Goal: Browse casually

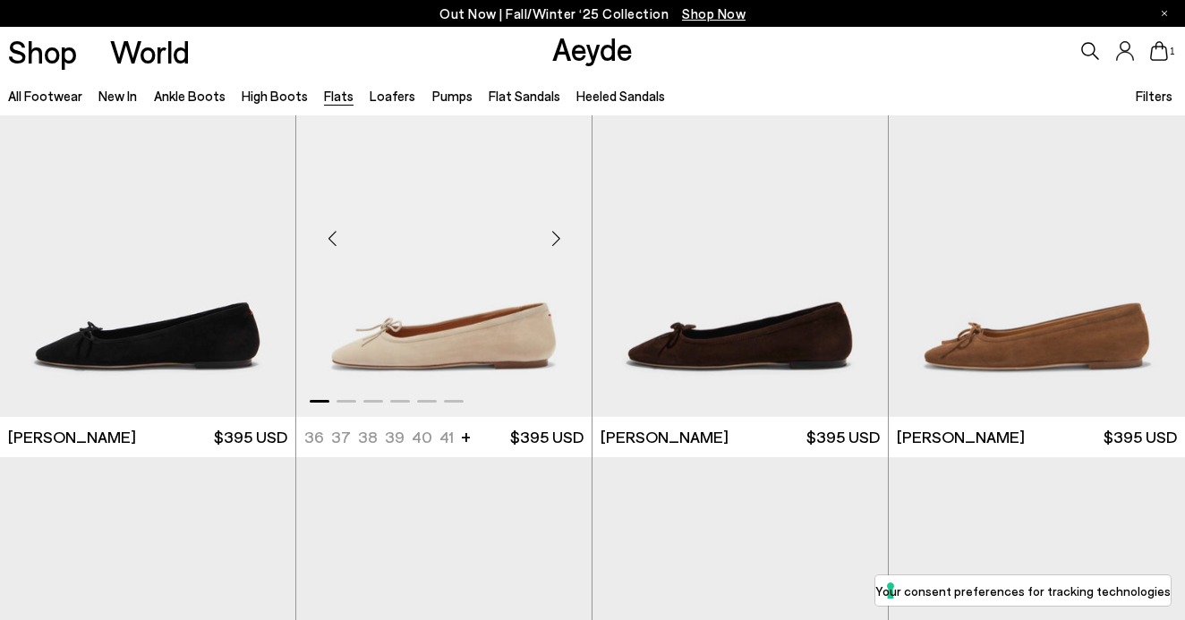
scroll to position [3776, 0]
click at [569, 60] on link "Aeyde" at bounding box center [592, 49] width 81 height 38
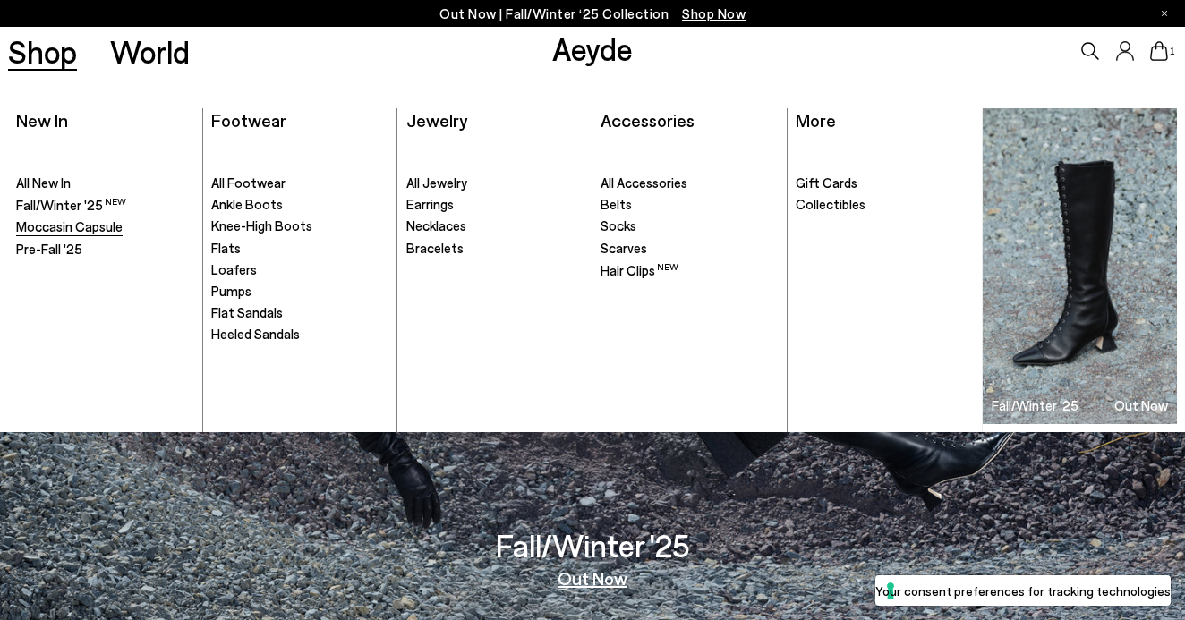
click at [57, 232] on span "Moccasin Capsule" at bounding box center [69, 226] width 107 height 16
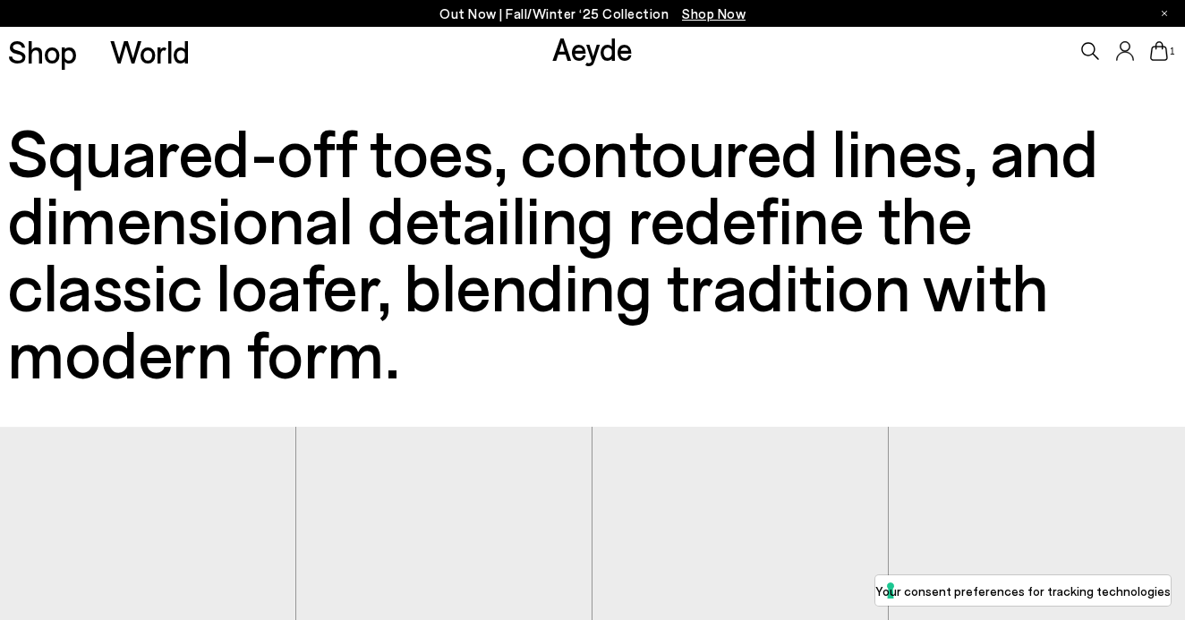
click at [617, 42] on link "Aeyde" at bounding box center [592, 49] width 81 height 38
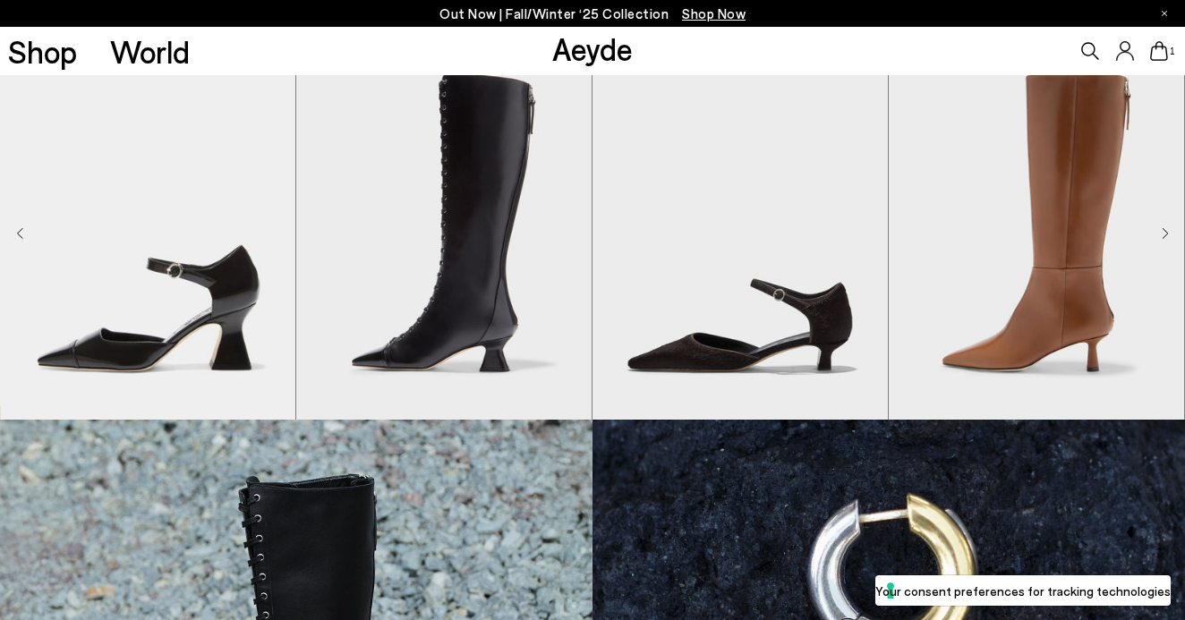
scroll to position [575, 0]
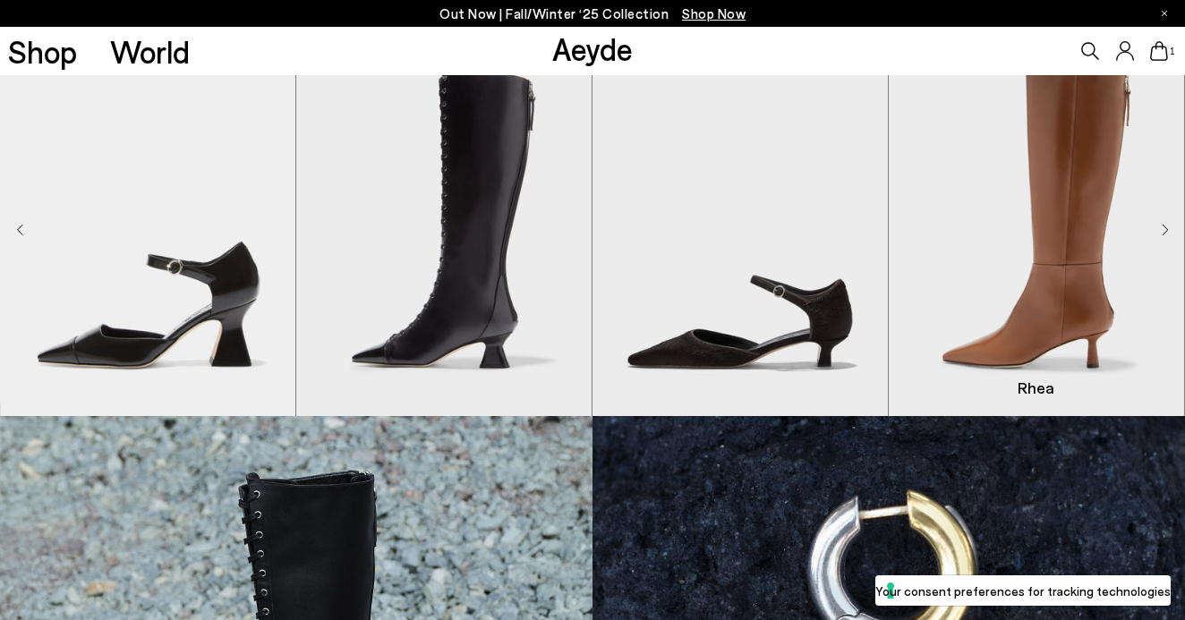
click at [1172, 224] on img "4 / 8" at bounding box center [1036, 230] width 295 height 371
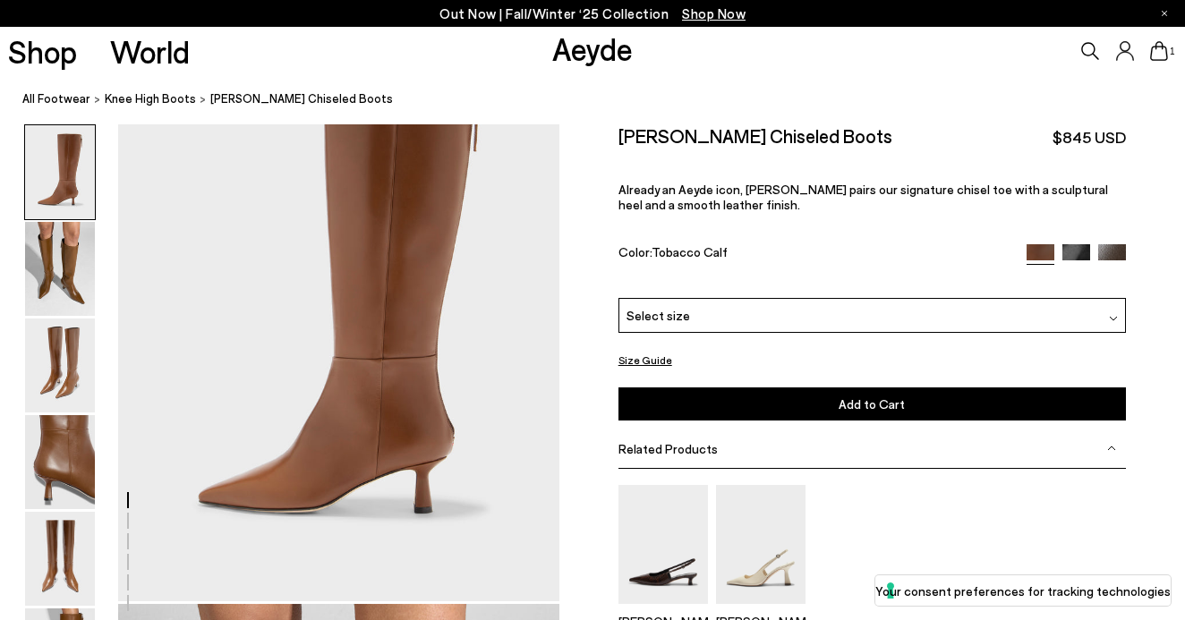
scroll to position [105, 0]
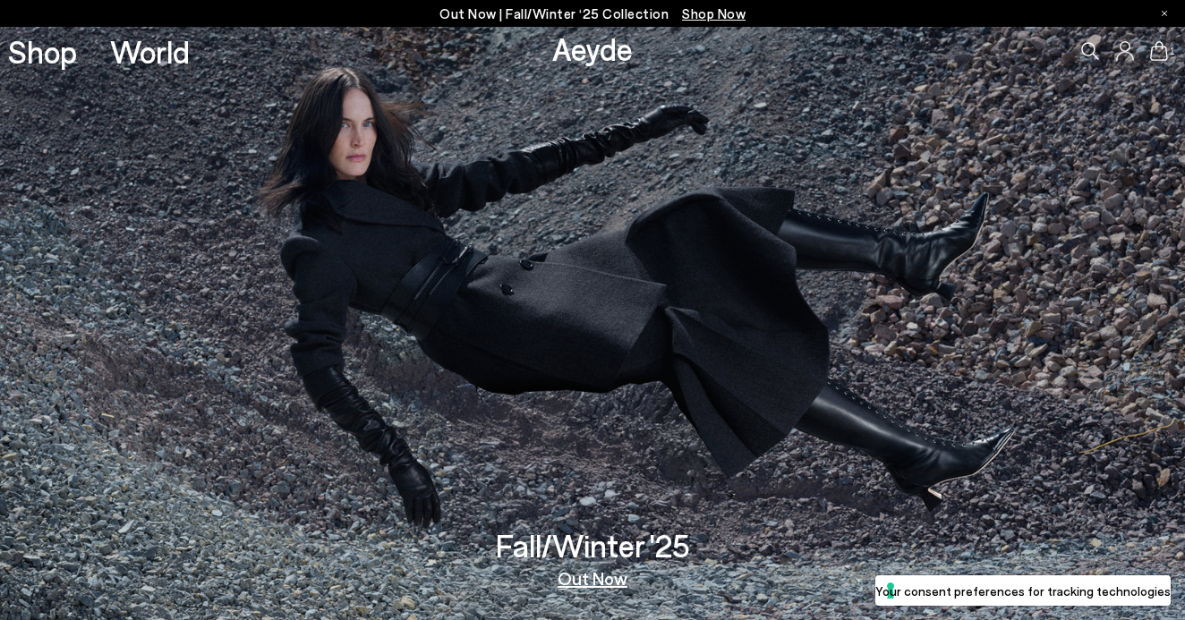
click at [580, 55] on link "Aeyde" at bounding box center [592, 49] width 81 height 38
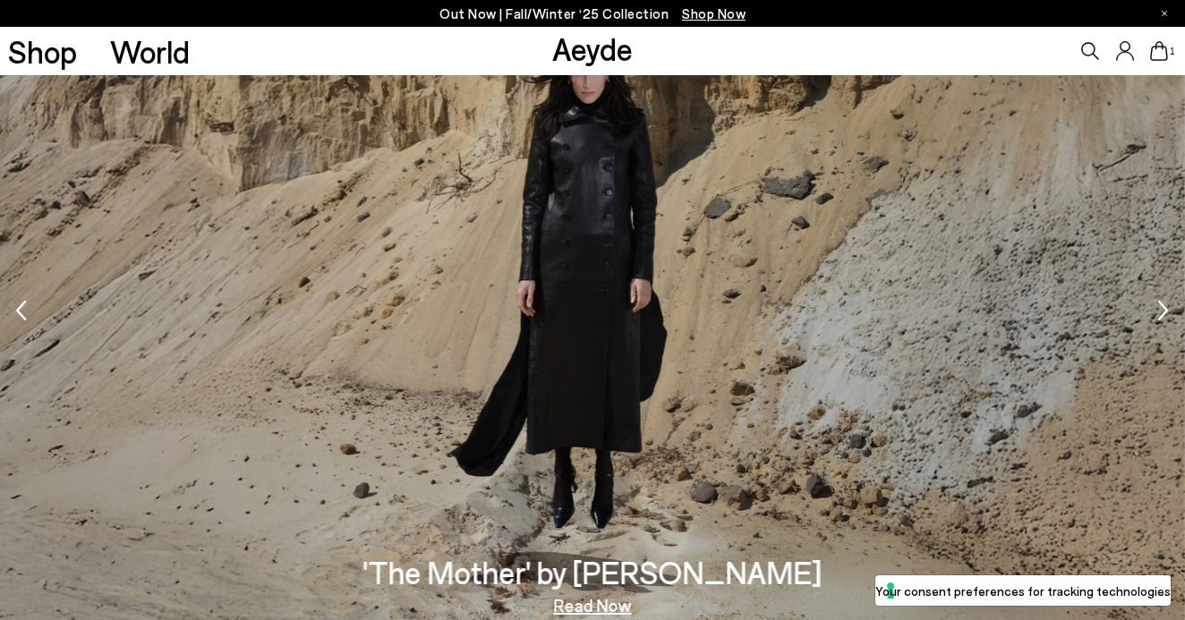
scroll to position [2200, 0]
click at [1155, 313] on img "1 / 5" at bounding box center [592, 312] width 1185 height 667
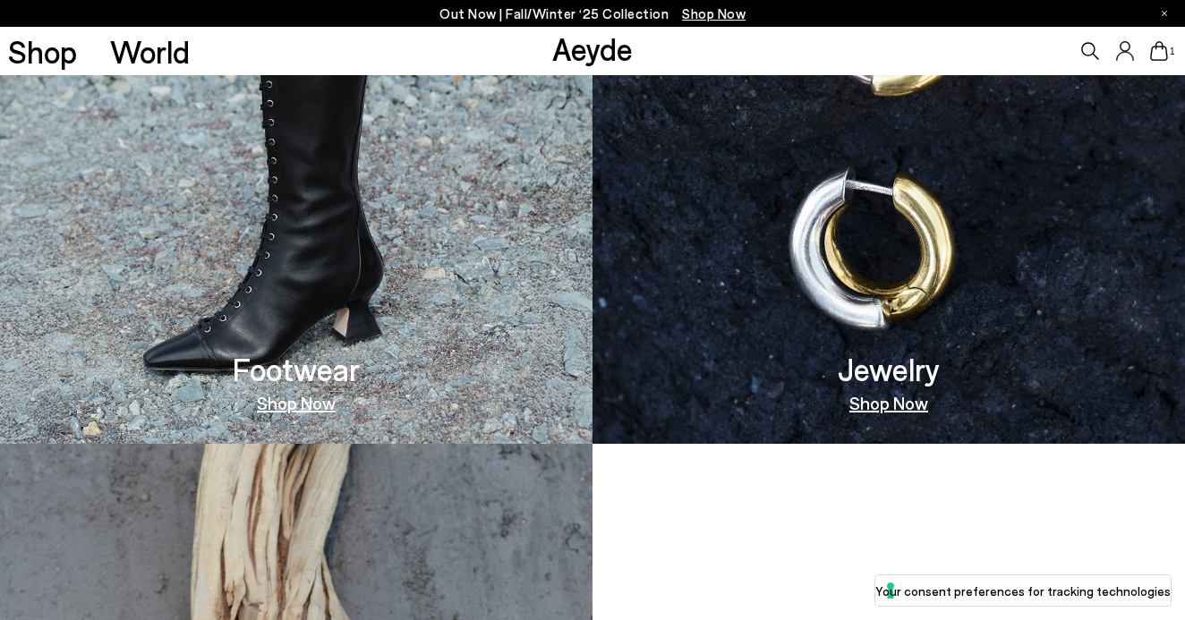
scroll to position [369, 0]
